Goal: Find specific page/section: Find specific page/section

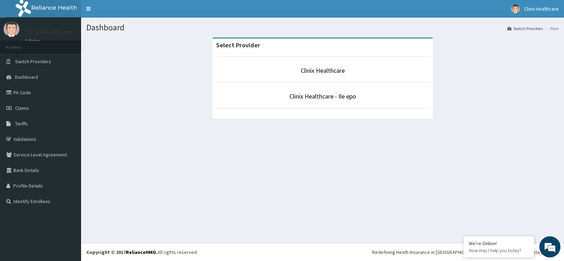
click at [341, 80] on li "Clinix Healthcare" at bounding box center [322, 69] width 213 height 26
click at [325, 71] on link "Clinix Healthcare" at bounding box center [323, 70] width 44 height 8
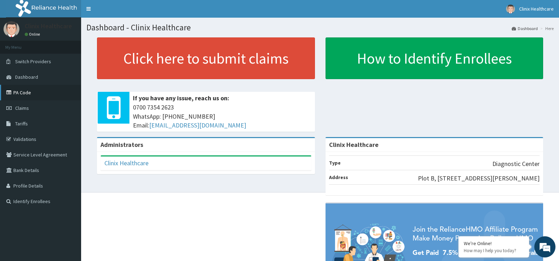
click at [33, 90] on link "PA Code" at bounding box center [40, 93] width 81 height 16
